Goal: Find specific page/section: Locate a particular part of the current website

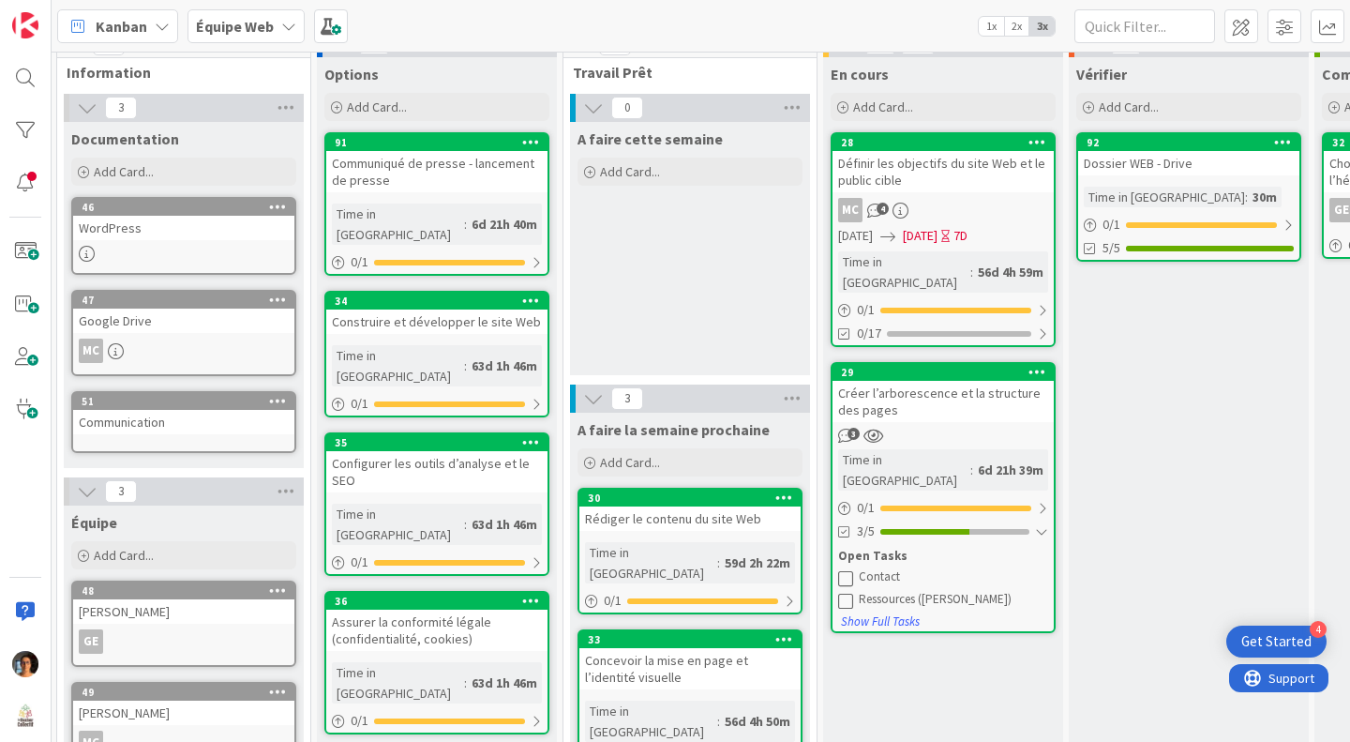
scroll to position [0, 2]
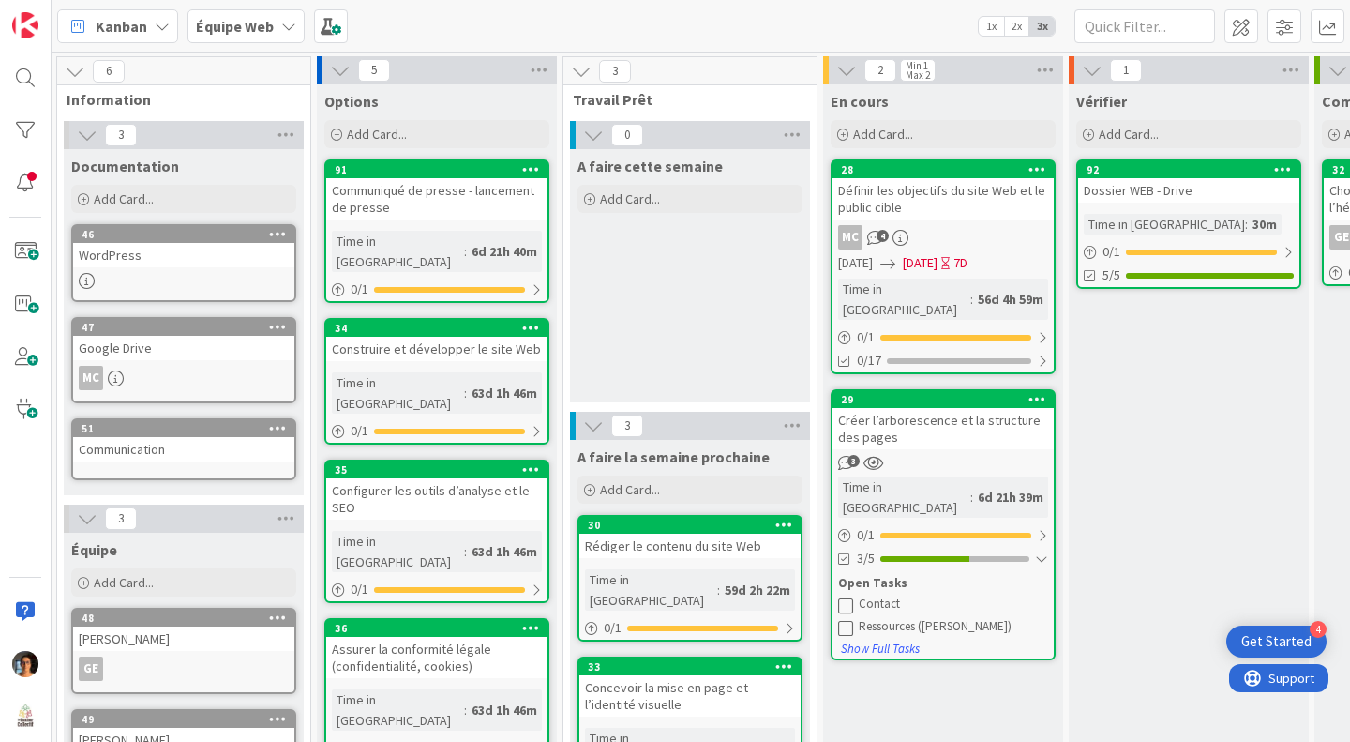
click at [143, 344] on div "Google Drive" at bounding box center [183, 348] width 221 height 24
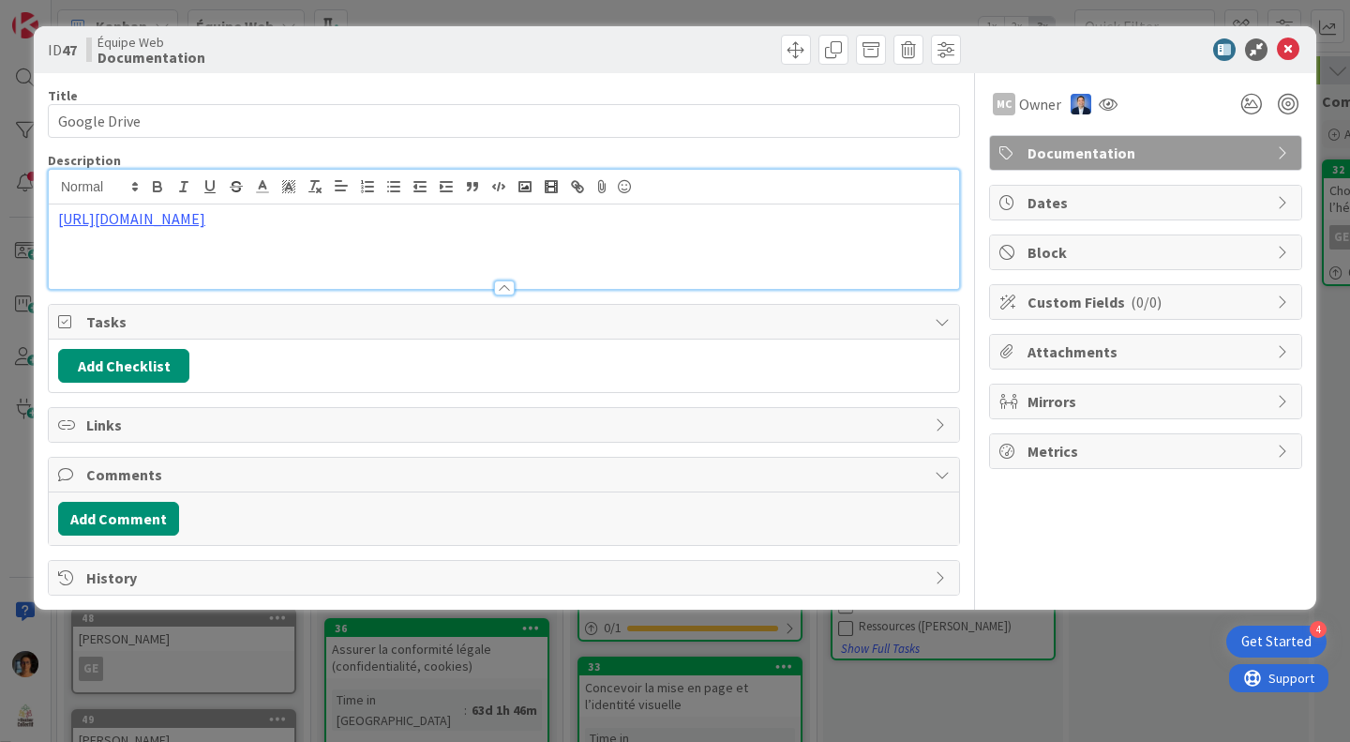
click at [294, 197] on div "[URL][DOMAIN_NAME]" at bounding box center [504, 229] width 911 height 119
click at [205, 218] on link "[URL][DOMAIN_NAME]" at bounding box center [131, 218] width 147 height 19
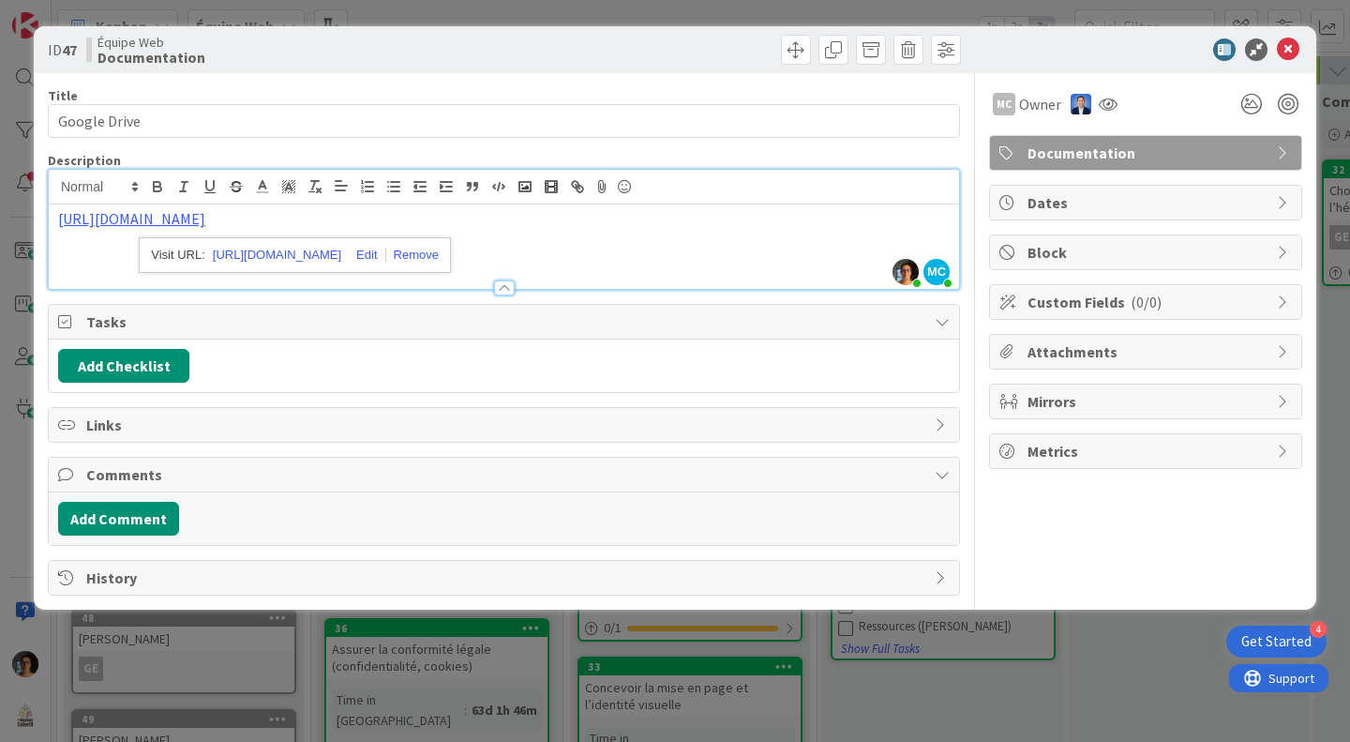
click at [205, 218] on link "[URL][DOMAIN_NAME]" at bounding box center [131, 218] width 147 height 19
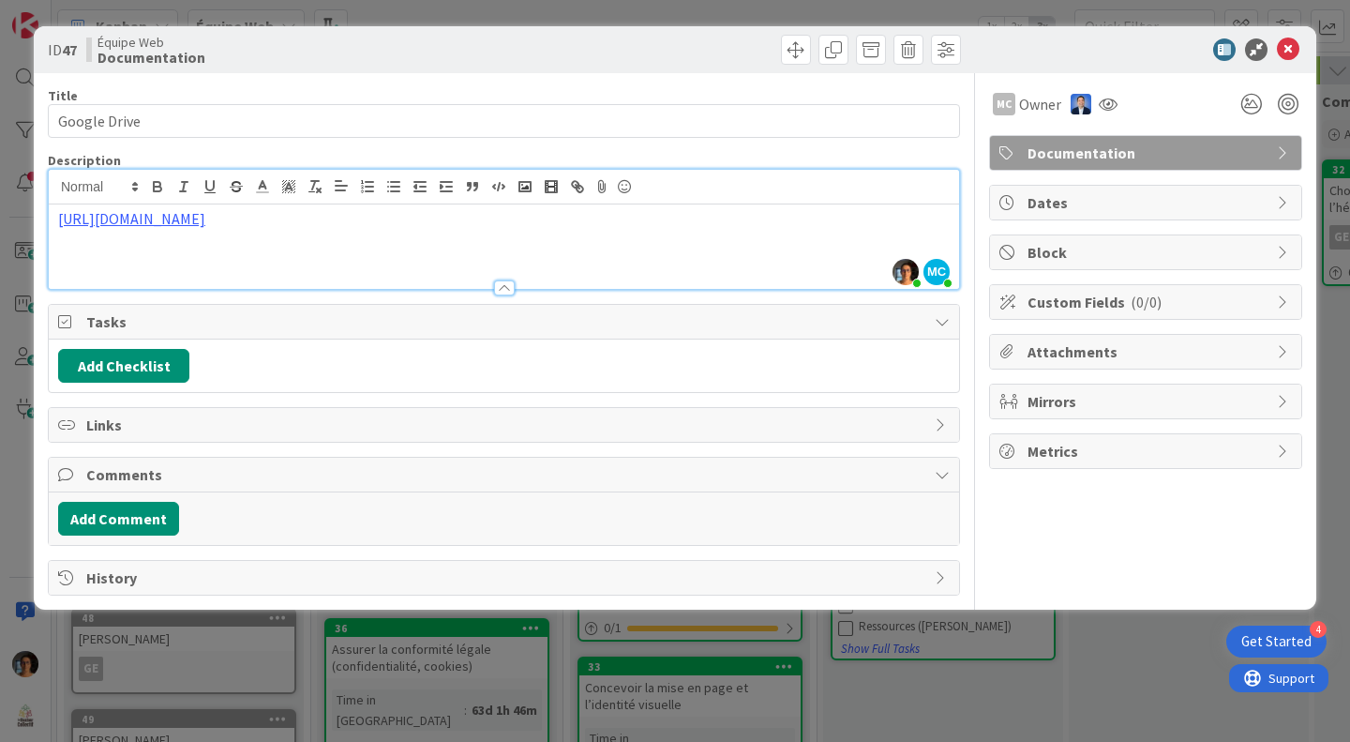
click at [205, 218] on link "[URL][DOMAIN_NAME]" at bounding box center [131, 218] width 147 height 19
click at [294, 252] on link "[URL][DOMAIN_NAME]" at bounding box center [277, 255] width 128 height 24
click at [1298, 44] on icon at bounding box center [1288, 49] width 23 height 23
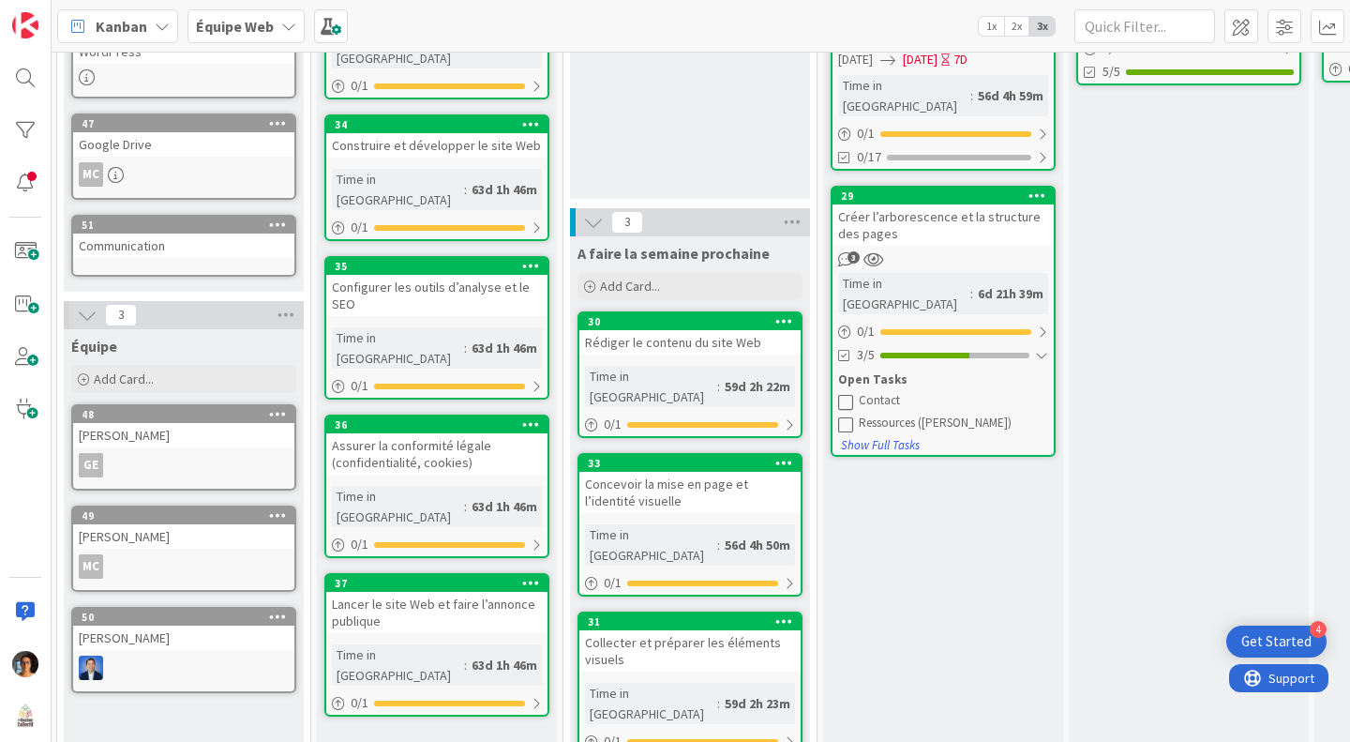
scroll to position [0, 2]
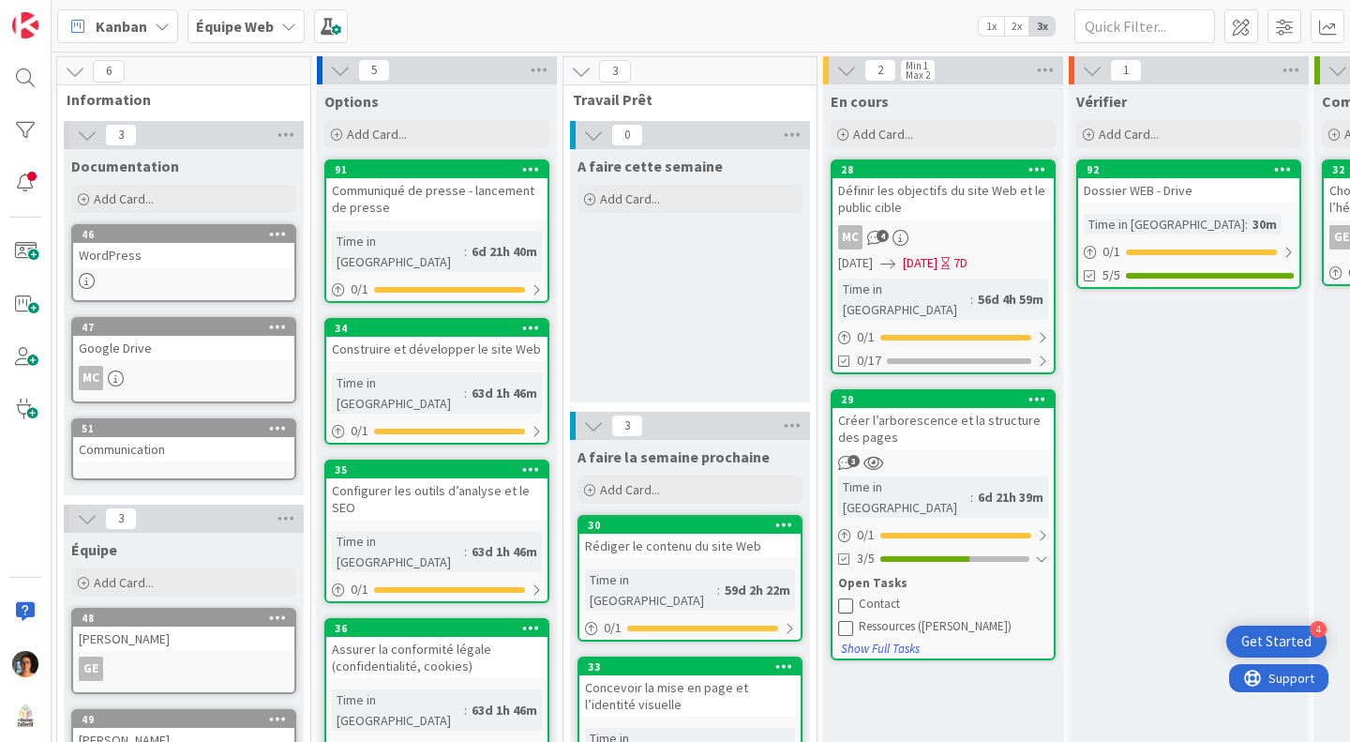
click at [947, 413] on div "Créer l’arborescence et la structure des pages" at bounding box center [943, 428] width 221 height 41
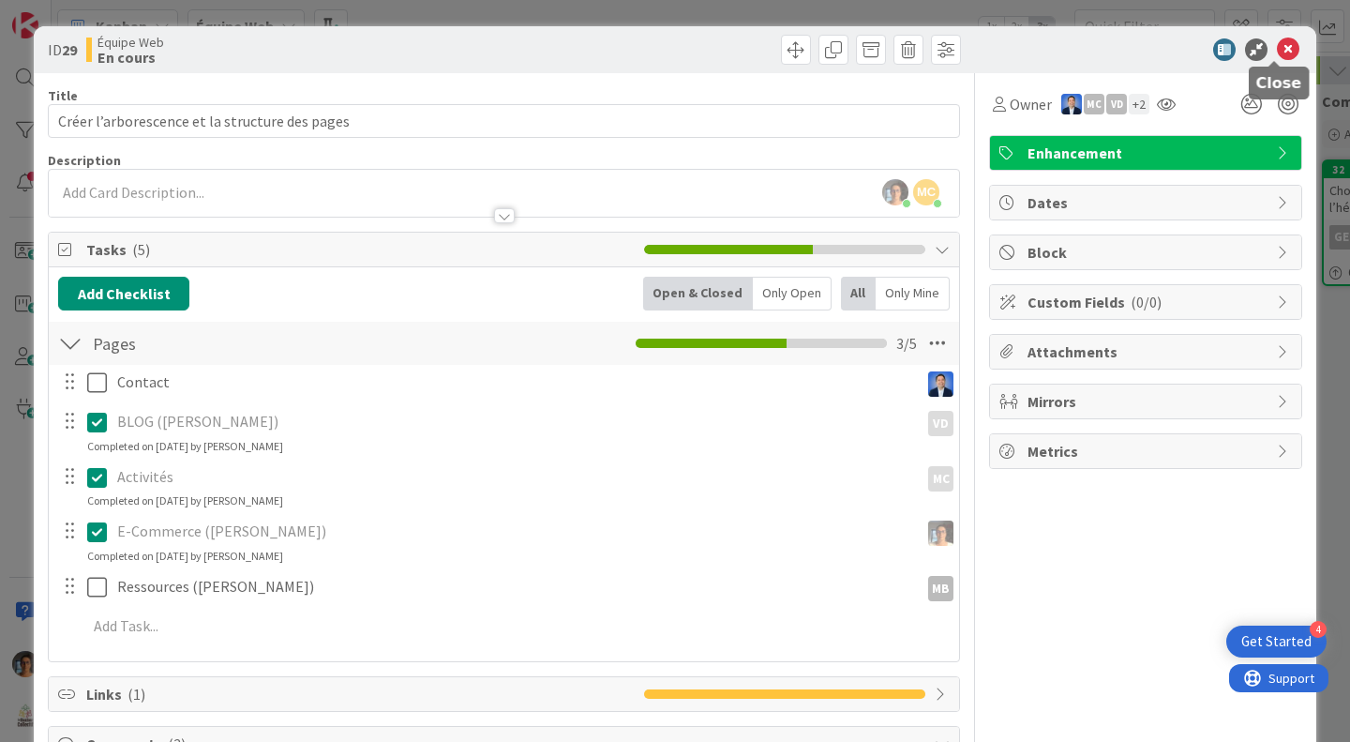
click at [1277, 43] on icon at bounding box center [1288, 49] width 23 height 23
